Goal: Entertainment & Leisure: Consume media (video, audio)

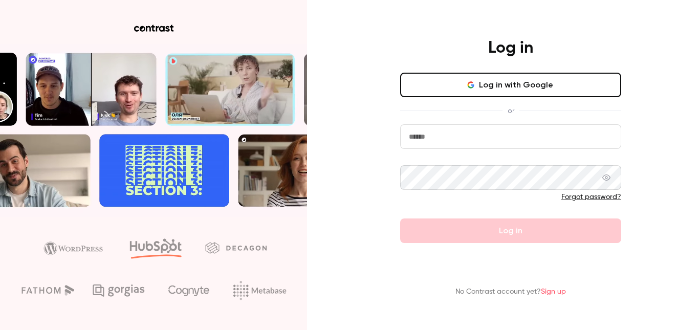
type input "**********"
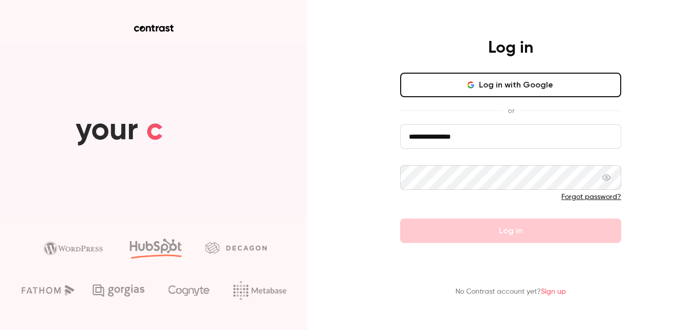
click at [481, 226] on form "**********" at bounding box center [510, 183] width 221 height 119
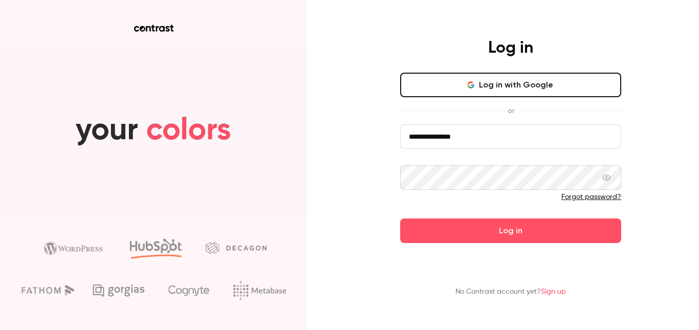
click at [481, 226] on button "Log in" at bounding box center [510, 231] width 221 height 25
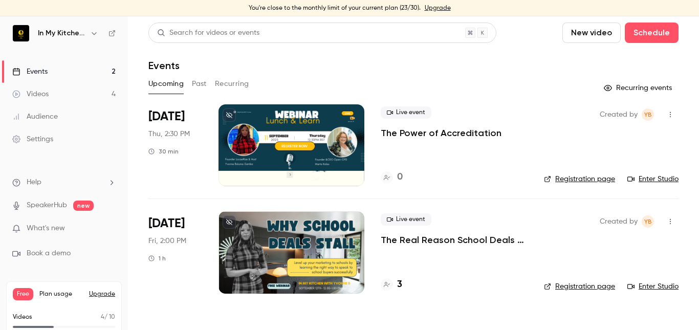
click at [57, 24] on nav "In My Kitchen With [PERSON_NAME] Events 2 Videos 4 Audience Settings Help Speak…" at bounding box center [64, 173] width 128 height 314
click at [60, 29] on h6 "In My Kitchen With [PERSON_NAME]" at bounding box center [62, 33] width 48 height 10
click at [17, 36] on img at bounding box center [21, 33] width 16 height 16
click at [59, 33] on h6 "In My Kitchen With [PERSON_NAME]" at bounding box center [62, 33] width 48 height 10
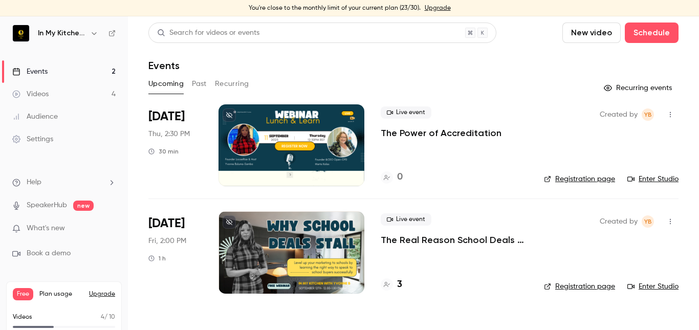
click at [38, 66] on link "Events 2" at bounding box center [64, 71] width 128 height 23
click at [256, 127] on div at bounding box center [292, 145] width 146 height 82
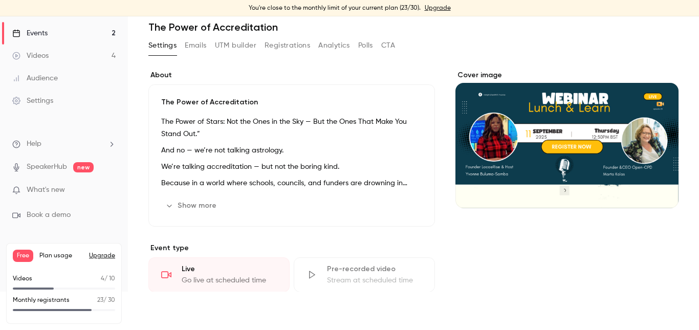
click at [67, 31] on link "Events 2" at bounding box center [64, 33] width 128 height 23
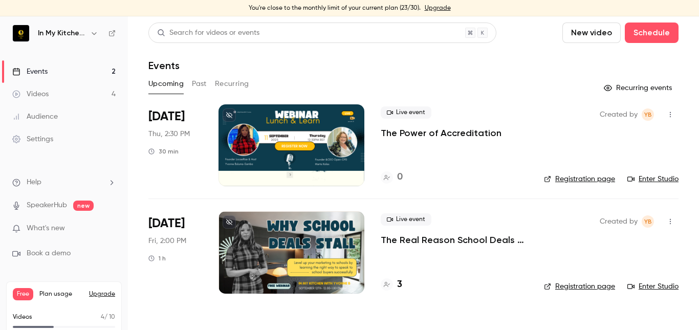
click at [19, 28] on img at bounding box center [21, 33] width 16 height 16
click at [97, 31] on icon "button" at bounding box center [94, 33] width 8 height 8
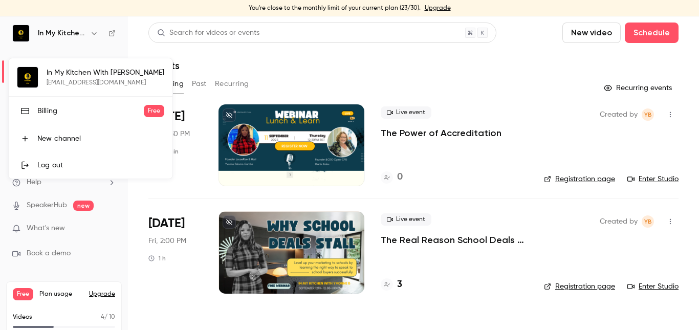
click at [71, 69] on div "In My Kitchen With [PERSON_NAME] [EMAIL_ADDRESS][DOMAIN_NAME] Billing Free New …" at bounding box center [91, 118] width 164 height 120
click at [59, 46] on div at bounding box center [349, 165] width 699 height 330
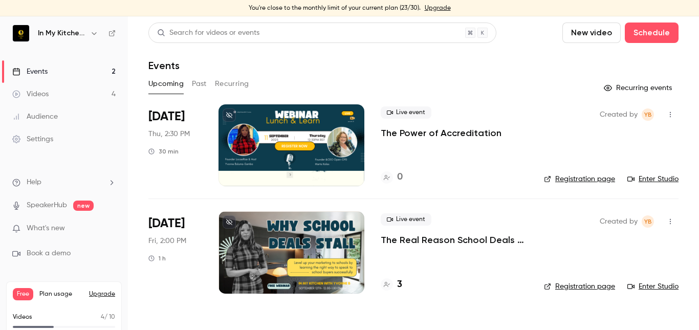
click at [16, 94] on icon at bounding box center [17, 95] width 8 height 8
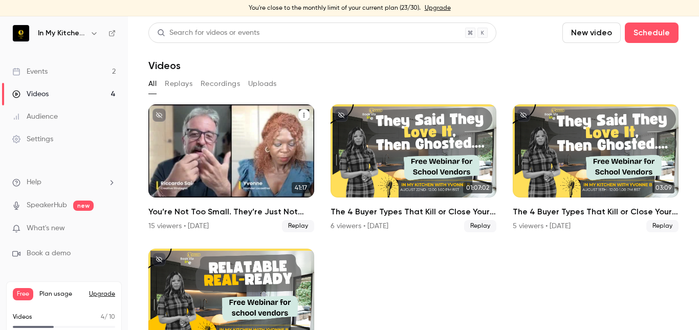
click at [180, 160] on div "You’re Not Too Small. They’re Just Not Listening: The Power of Story-Telling" at bounding box center [231, 150] width 166 height 93
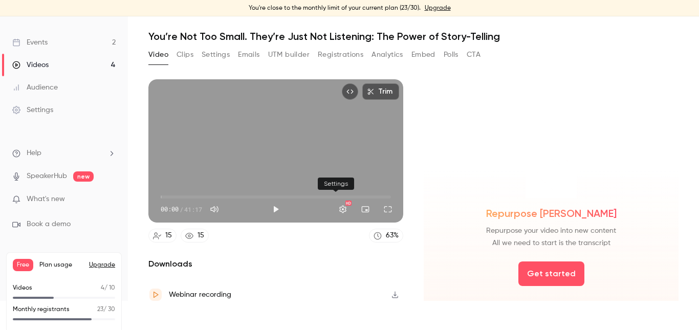
click at [338, 204] on button "Settings" at bounding box center [343, 209] width 20 height 20
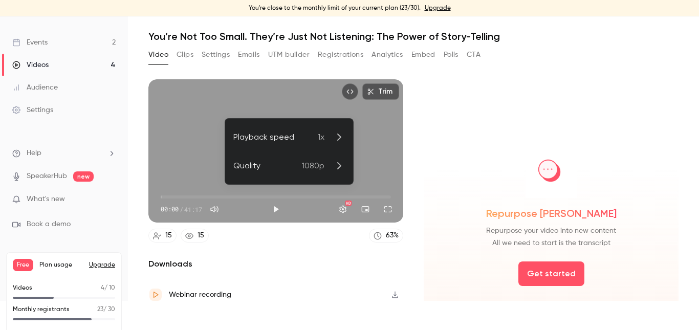
click at [411, 192] on div at bounding box center [349, 165] width 699 height 330
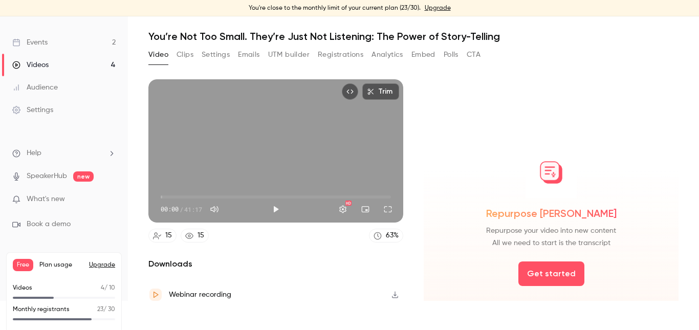
click at [35, 65] on div "Videos" at bounding box center [30, 65] width 36 height 10
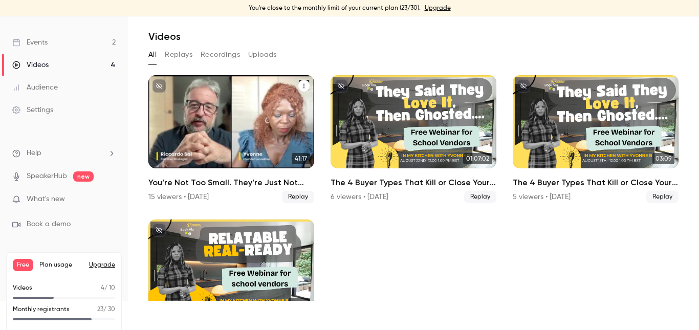
click at [222, 148] on div "You’re Not Too Small. They’re Just Not Listening: The Power of Story-Telling" at bounding box center [231, 121] width 166 height 93
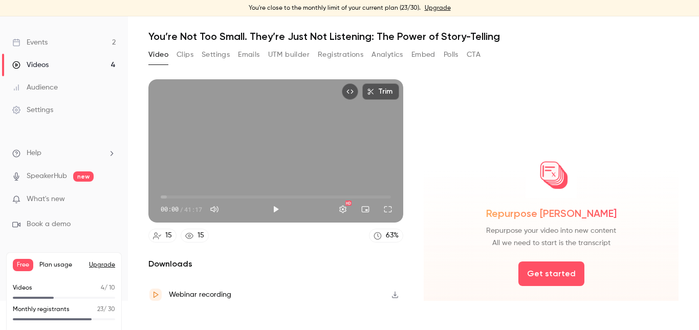
click at [57, 40] on link "Events 2" at bounding box center [64, 42] width 128 height 23
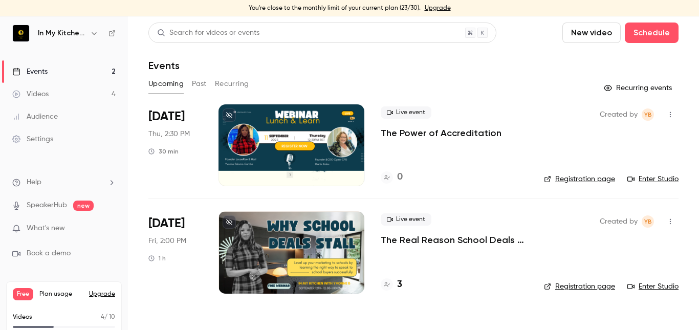
click at [110, 70] on link "Events 2" at bounding box center [64, 71] width 128 height 23
click at [52, 94] on link "Videos 4" at bounding box center [64, 94] width 128 height 23
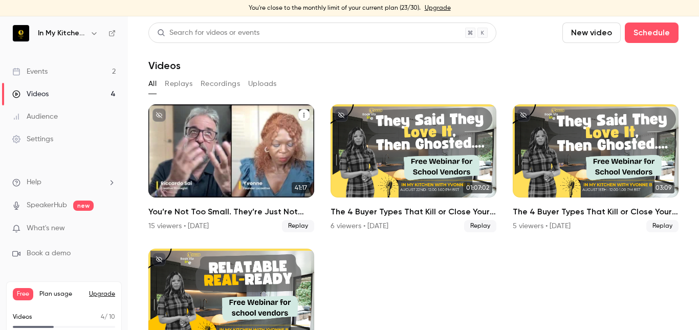
click at [298, 113] on button "You’re Not Too Small. They’re Just Not Listening: The Power of Story-Telling" at bounding box center [304, 115] width 12 height 12
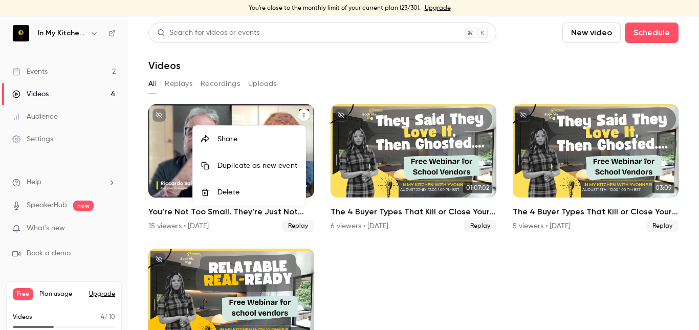
click at [282, 111] on div at bounding box center [349, 165] width 699 height 330
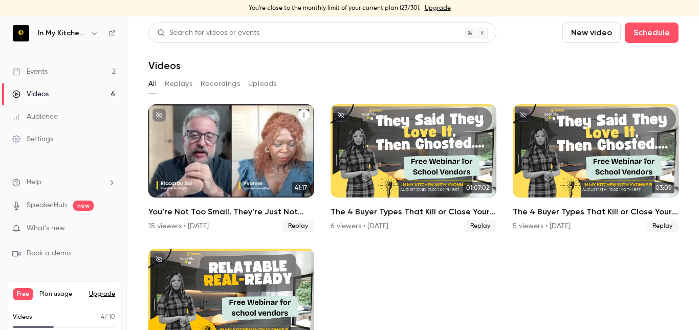
click at [282, 111] on div "You’re Not Too Small. They’re Just Not Listening: The Power of Story-Telling" at bounding box center [231, 150] width 166 height 93
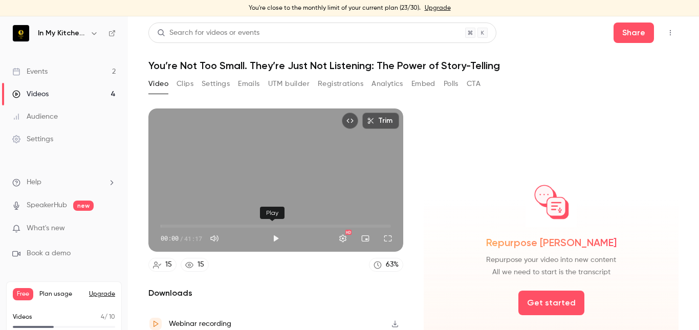
click at [271, 232] on button "Play" at bounding box center [276, 238] width 20 height 20
drag, startPoint x: 274, startPoint y: 198, endPoint x: 260, endPoint y: 197, distance: 14.9
click at [260, 197] on div "Trim 00:04 00:04 / 41:17 HD" at bounding box center [275, 180] width 255 height 143
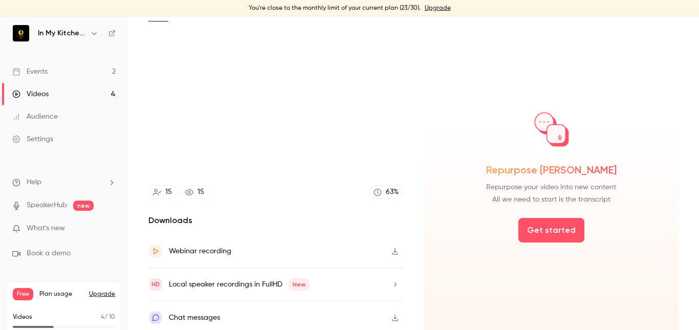
click at [208, 214] on h2 "Downloads" at bounding box center [275, 220] width 255 height 12
click at [391, 248] on icon "button" at bounding box center [395, 251] width 8 height 7
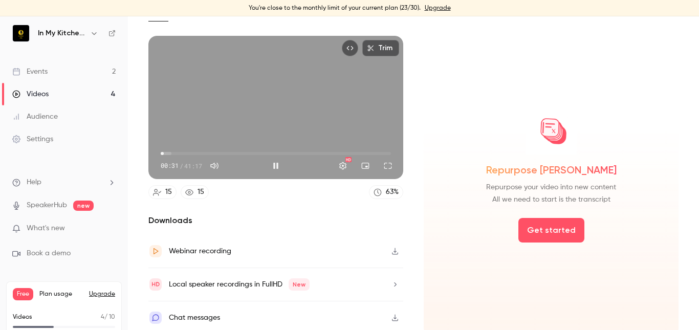
type input "**"
click at [387, 243] on button "button" at bounding box center [395, 251] width 16 height 16
click at [271, 161] on button "Pause" at bounding box center [276, 166] width 20 height 20
type input "****"
